Goal: Find specific page/section: Find specific page/section

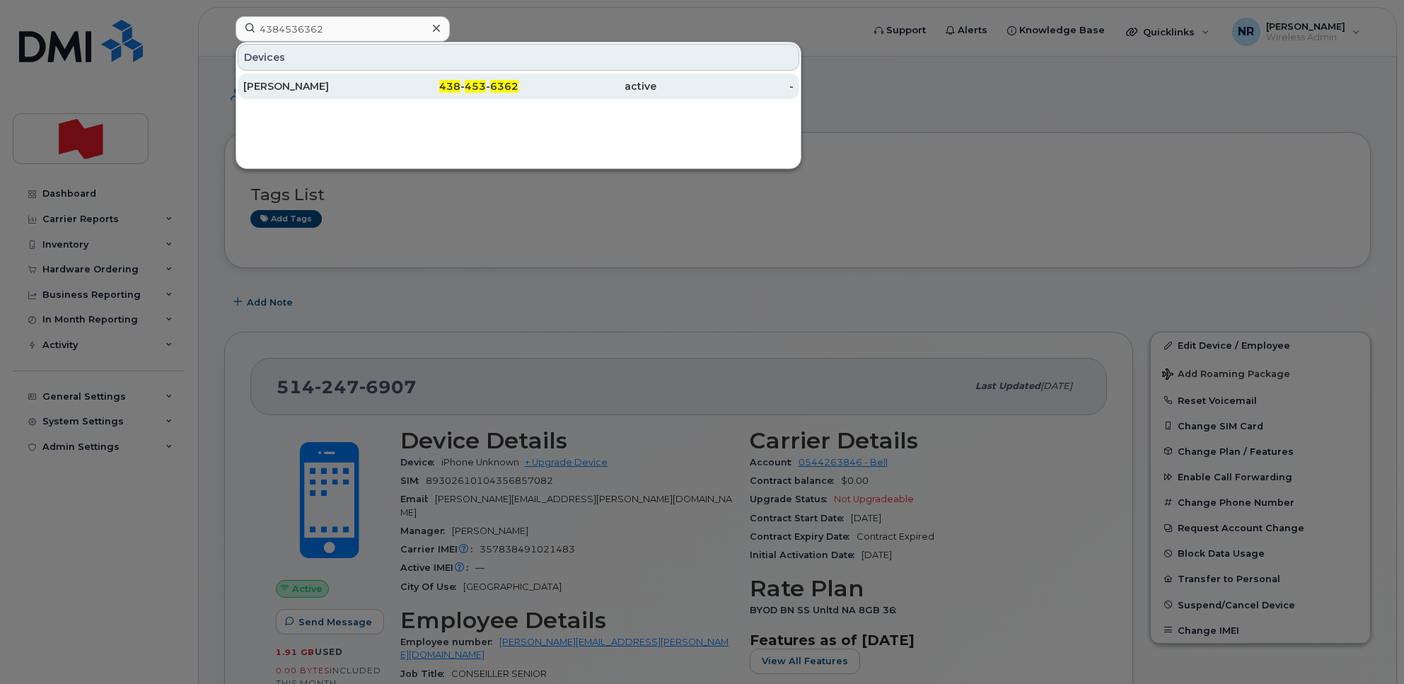
type input "4384536362"
click at [283, 89] on div "[PERSON_NAME]" at bounding box center [312, 86] width 138 height 14
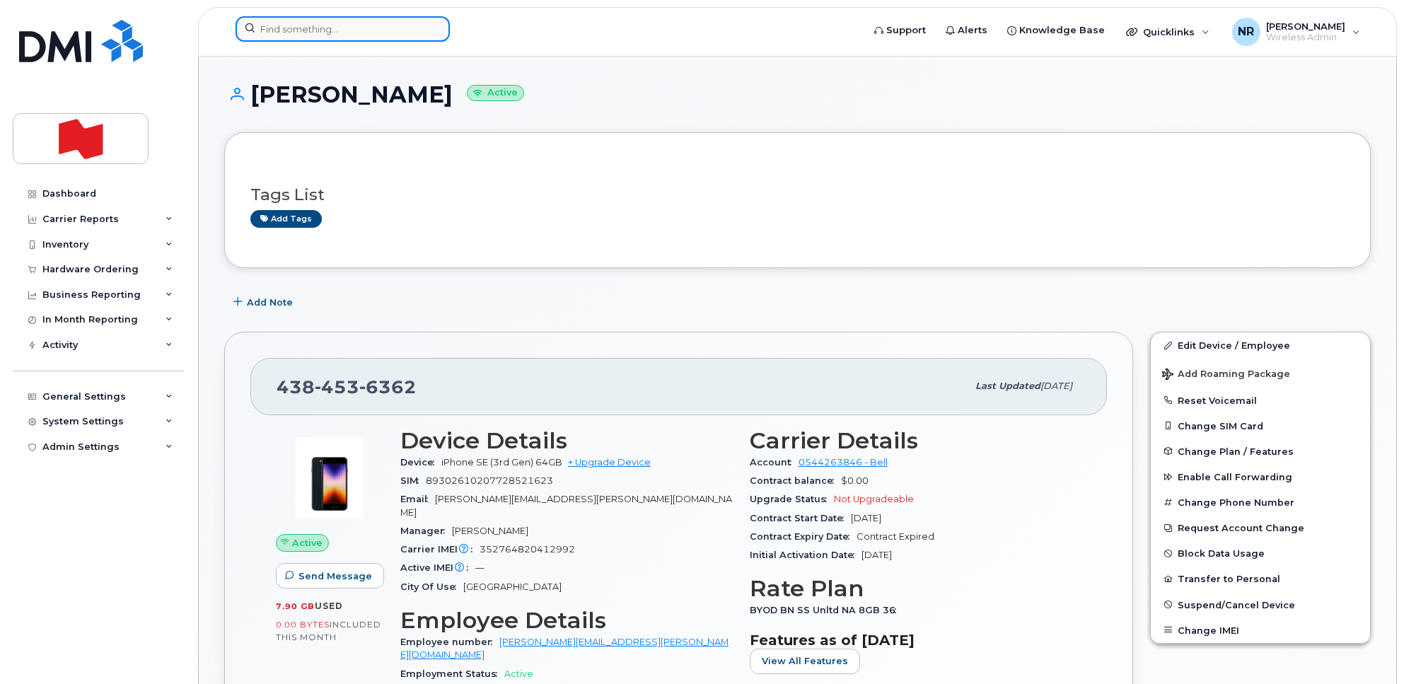
click at [275, 27] on input at bounding box center [343, 28] width 214 height 25
paste input "4165240844"
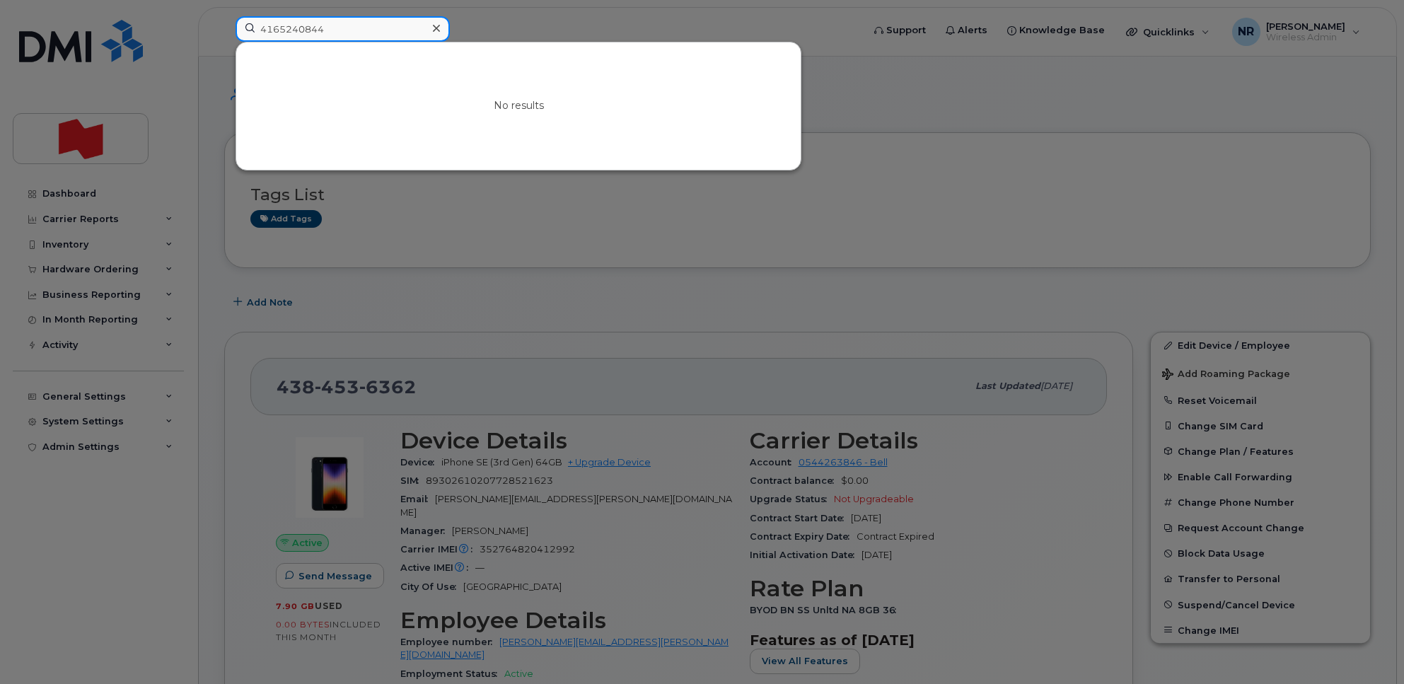
drag, startPoint x: 345, startPoint y: 34, endPoint x: 164, endPoint y: 30, distance: 180.5
click at [224, 30] on div "4165240844 No results" at bounding box center [544, 31] width 640 height 31
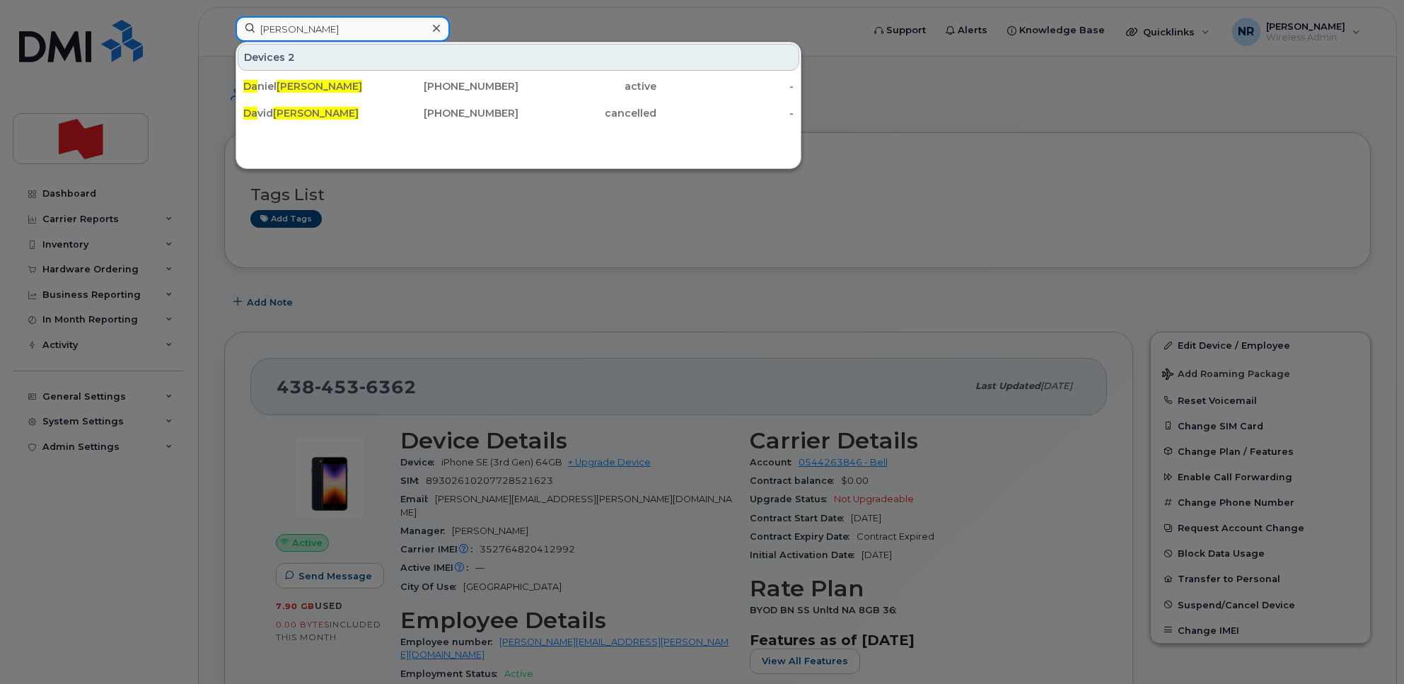
drag, startPoint x: 210, startPoint y: 41, endPoint x: 159, endPoint y: 39, distance: 51.0
click at [224, 39] on div "martin da Devices 2 Da niel Martin 514-971-5589 active - Da vid Martin 416-524-…" at bounding box center [544, 31] width 640 height 31
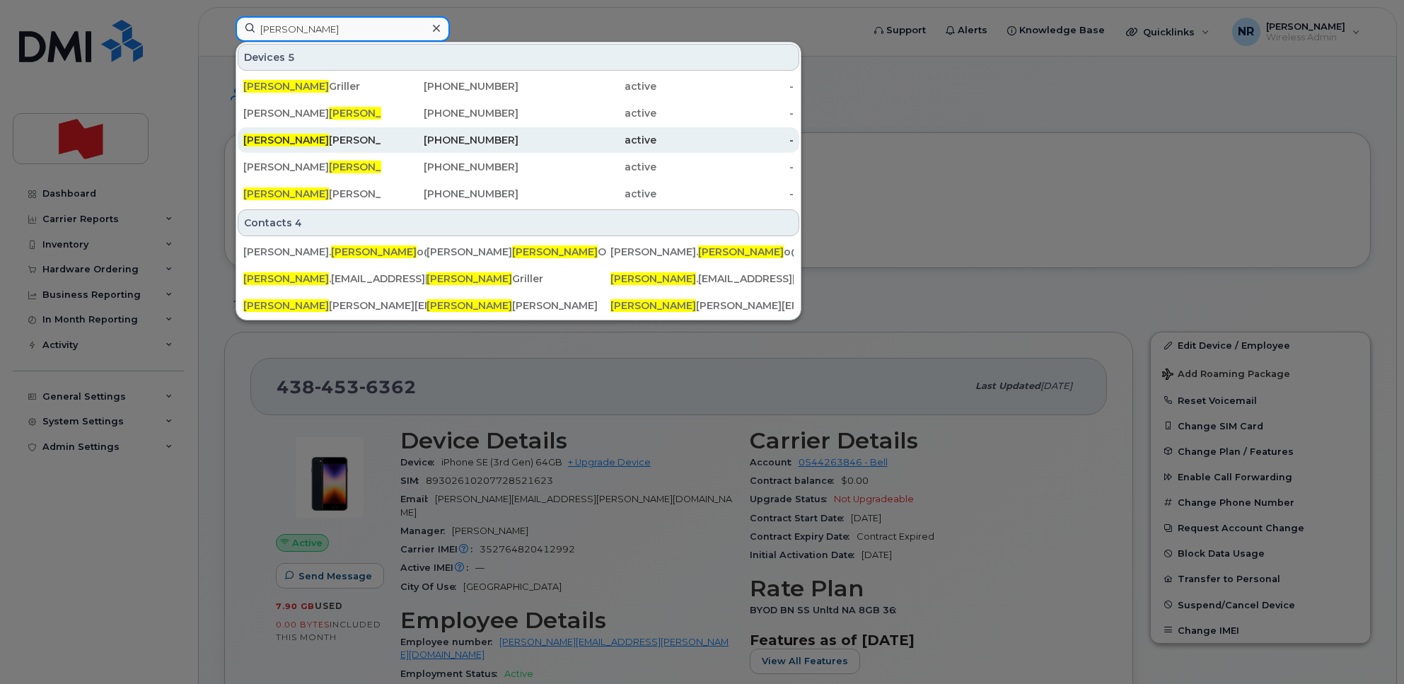
type input "Oliver"
click at [301, 145] on div "Oliver James Taylor" at bounding box center [312, 140] width 138 height 14
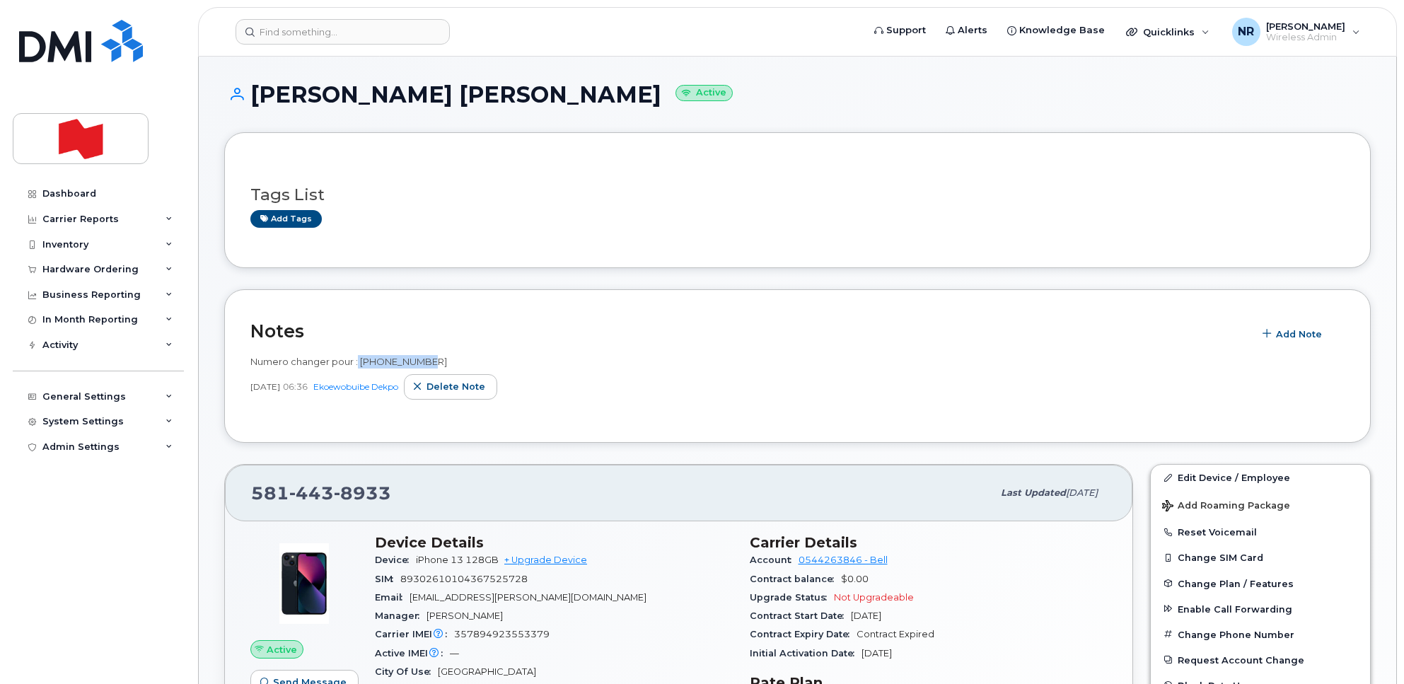
drag, startPoint x: 359, startPoint y: 362, endPoint x: 432, endPoint y: 356, distance: 73.8
click at [432, 356] on span "Numero changer pour : 438-468-4829" at bounding box center [348, 361] width 197 height 11
copy span "[PHONE_NUMBER]"
click at [325, 23] on input at bounding box center [343, 31] width 214 height 25
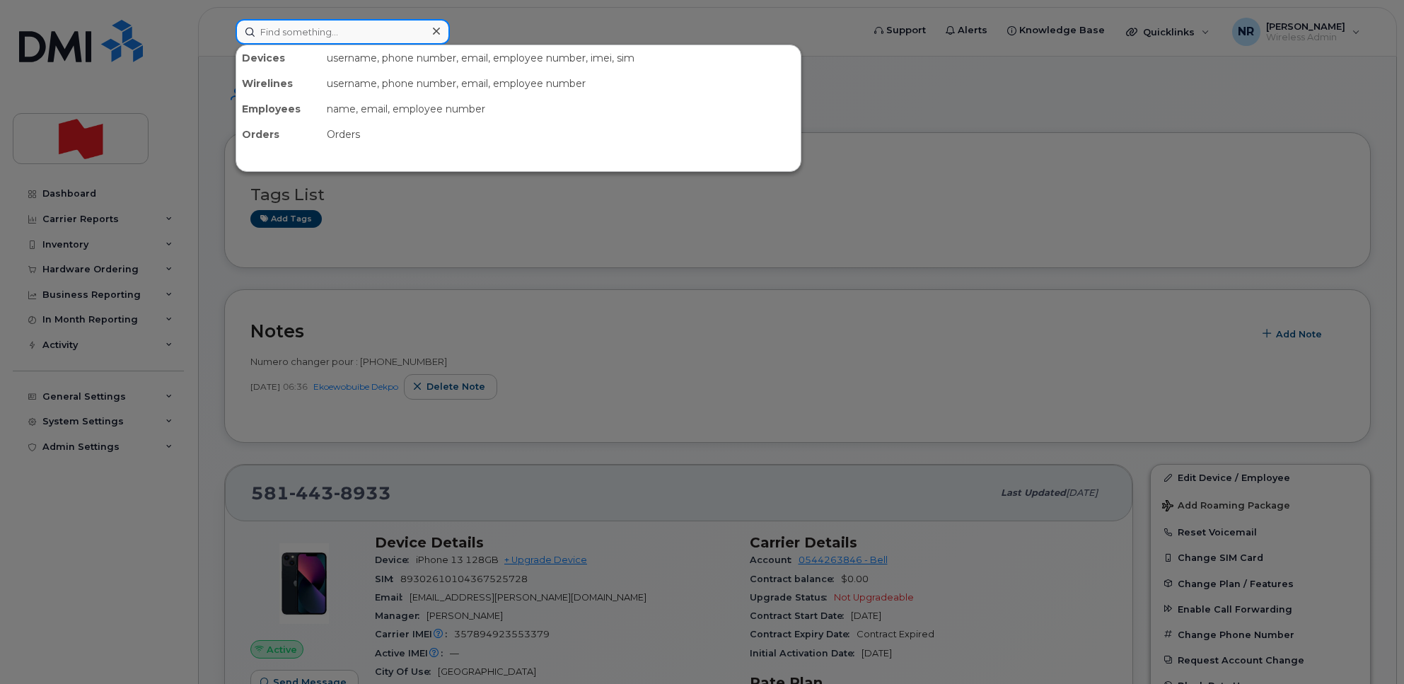
paste input "[PHONE_NUMBER]"
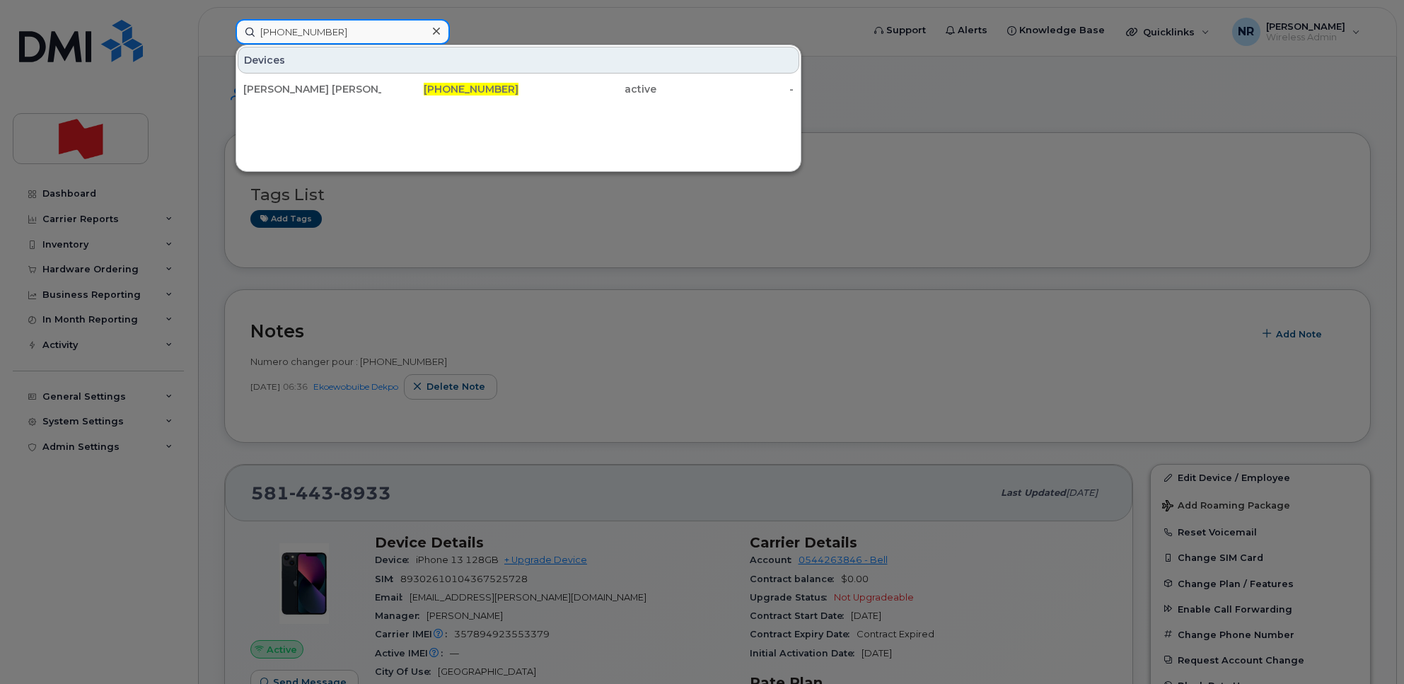
type input "[PHONE_NUMBER]"
click at [904, 243] on div at bounding box center [702, 342] width 1404 height 684
